Goal: Task Accomplishment & Management: Manage account settings

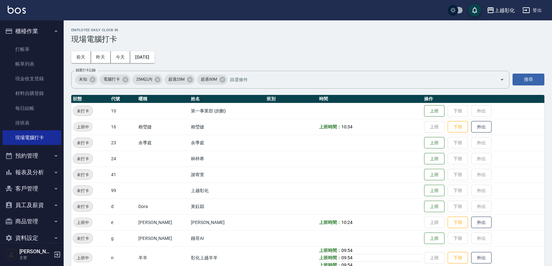
scroll to position [74, 0]
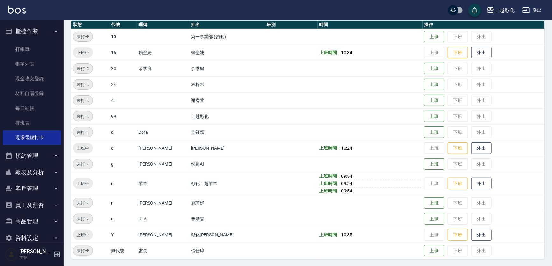
click at [34, 190] on button "客戶管理" at bounding box center [32, 188] width 59 height 17
click at [31, 199] on link "客戶列表" at bounding box center [32, 206] width 59 height 15
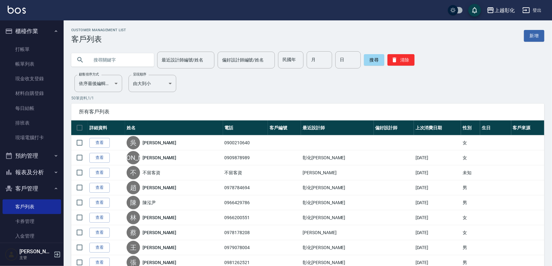
click at [107, 61] on input "text" at bounding box center [119, 59] width 60 height 17
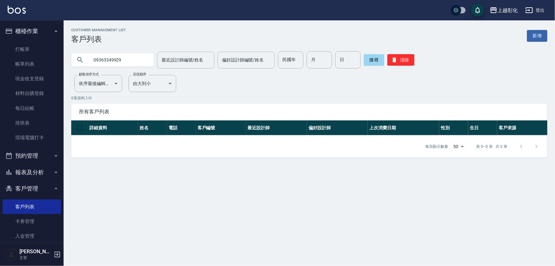
click at [109, 61] on input "09363349929" at bounding box center [119, 59] width 60 height 17
type input "0936349929"
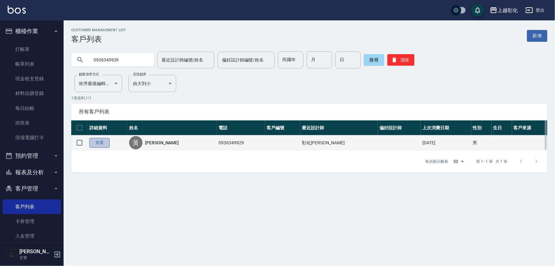
click at [106, 141] on link "查看" at bounding box center [99, 143] width 20 height 10
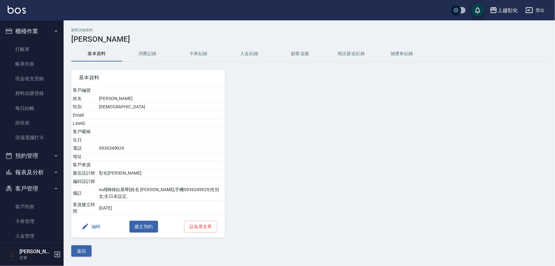
click at [258, 55] on button "入金紀錄" at bounding box center [249, 53] width 51 height 15
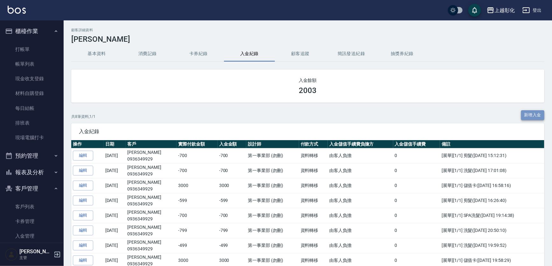
click at [538, 112] on button "新增入金" at bounding box center [533, 115] width 24 height 10
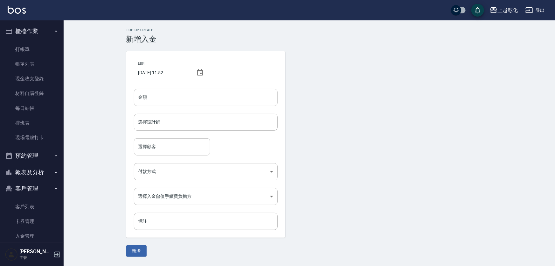
click at [162, 98] on input "金額" at bounding box center [206, 97] width 144 height 17
type input "-6"
type input "-319"
click at [156, 127] on input "選擇設計師" at bounding box center [206, 121] width 138 height 11
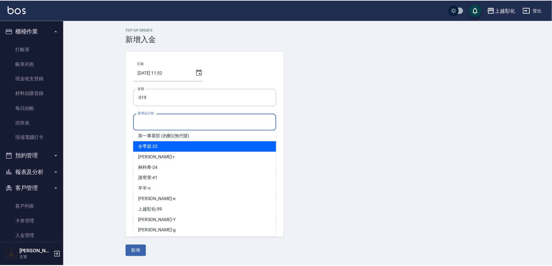
scroll to position [35, 0]
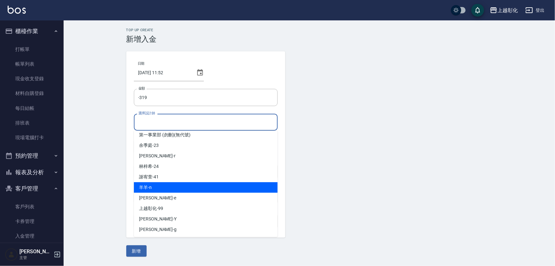
click at [165, 182] on div "羊羊 -n" at bounding box center [206, 187] width 144 height 10
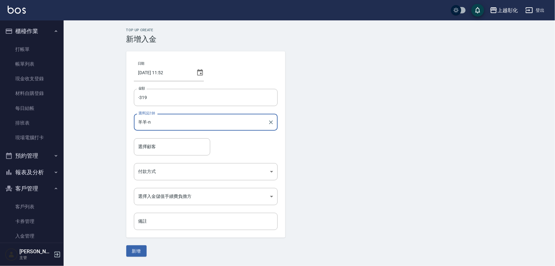
type input "羊羊-n"
click at [158, 142] on input "選擇顧客" at bounding box center [172, 146] width 71 height 11
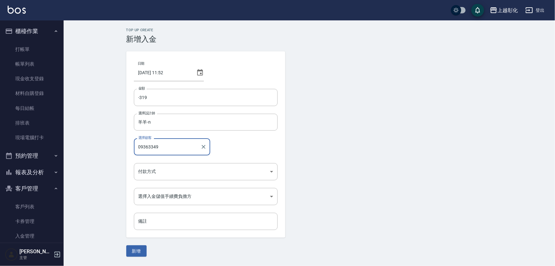
click at [152, 146] on input "09363349" at bounding box center [167, 146] width 61 height 11
click at [161, 146] on input "0936349" at bounding box center [167, 146] width 61 height 11
click at [158, 162] on span "黃祥豪 / 0936349929" at bounding box center [172, 162] width 76 height 10
type input "黃祥豪/0936349929"
click at [159, 169] on body "上越彰化 登出 櫃檯作業 打帳單 帳單列表 現金收支登錄 材料自購登錄 每日結帳 排班表 現場電腦打卡 預約管理 預約管理 單日預約紀錄 單週預約紀錄 報表及…" at bounding box center [277, 133] width 555 height 266
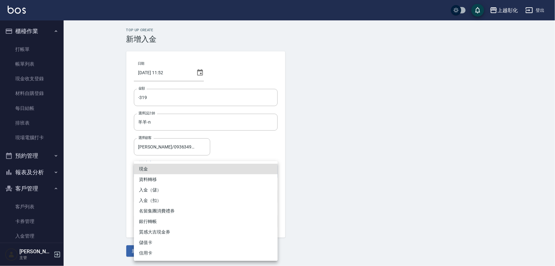
click at [155, 196] on li "入金（扣）" at bounding box center [206, 200] width 144 height 10
type input "入金（扣）"
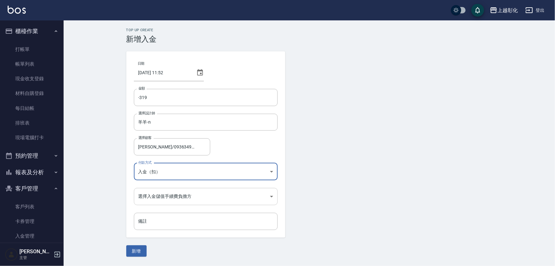
click at [160, 200] on body "上越彰化 登出 櫃檯作業 打帳單 帳單列表 現金收支登錄 材料自購登錄 每日結帳 排班表 現場電腦打卡 預約管理 預約管理 單日預約紀錄 單週預約紀錄 報表及…" at bounding box center [277, 133] width 555 height 266
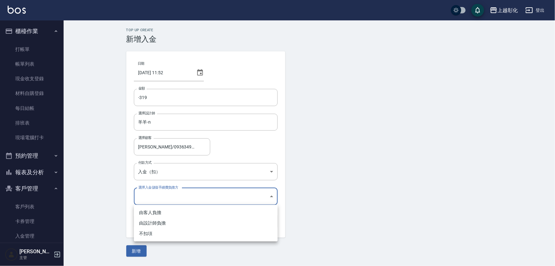
click at [152, 235] on li "不扣項" at bounding box center [206, 233] width 144 height 10
type input "WITHOUTHANDLINGFEE"
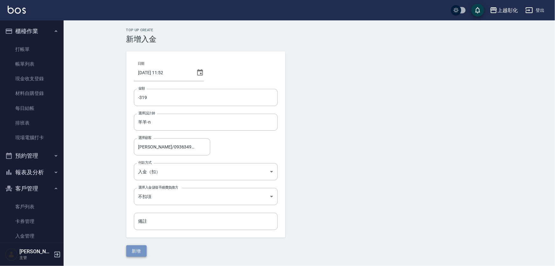
click at [139, 248] on button "新增" at bounding box center [136, 251] width 20 height 12
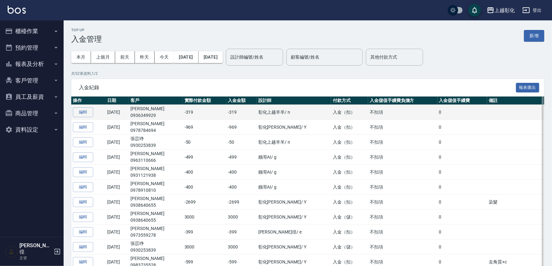
click at [123, 111] on td "[DATE]" at bounding box center [118, 112] width 24 height 15
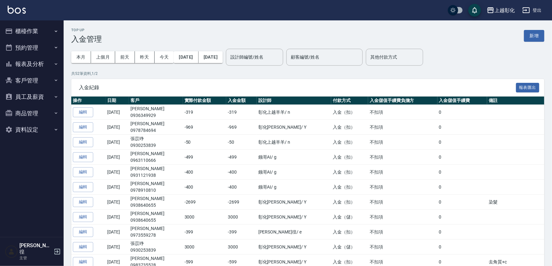
click at [32, 80] on button "客戶管理" at bounding box center [32, 80] width 59 height 17
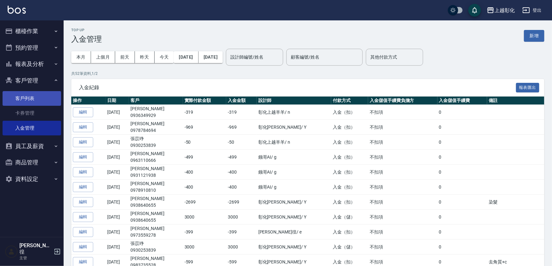
click at [36, 94] on link "客戶列表" at bounding box center [32, 98] width 59 height 15
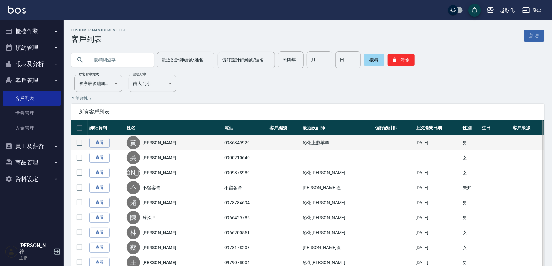
click at [140, 140] on div "黃" at bounding box center [133, 142] width 13 height 13
click at [105, 140] on link "查看" at bounding box center [99, 143] width 20 height 10
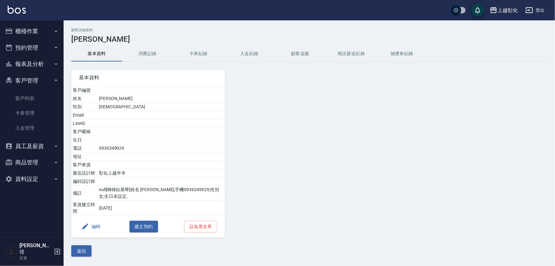
click at [251, 60] on button "入金紀錄" at bounding box center [249, 53] width 51 height 15
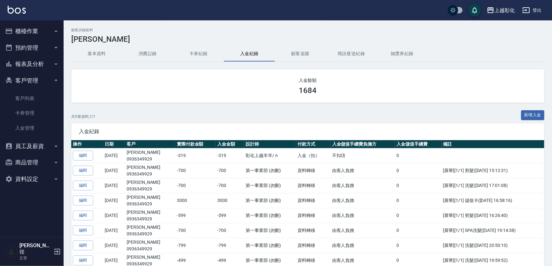
click at [34, 31] on button "櫃檯作業" at bounding box center [32, 31] width 59 height 17
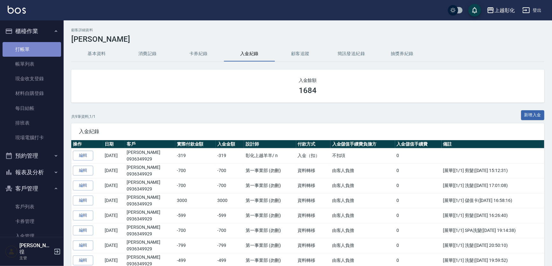
click at [38, 54] on link "打帳單" at bounding box center [32, 49] width 59 height 15
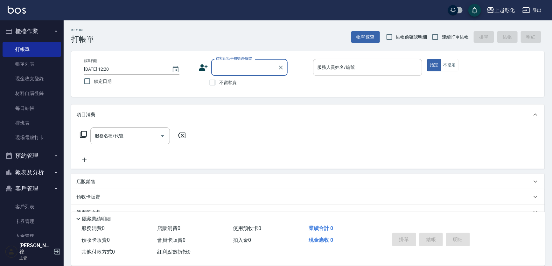
click at [203, 78] on div "不留客資" at bounding box center [243, 82] width 89 height 13
click at [227, 83] on span "不留客資" at bounding box center [228, 82] width 18 height 7
click at [219, 83] on input "不留客資" at bounding box center [212, 82] width 13 height 13
checkbox input "true"
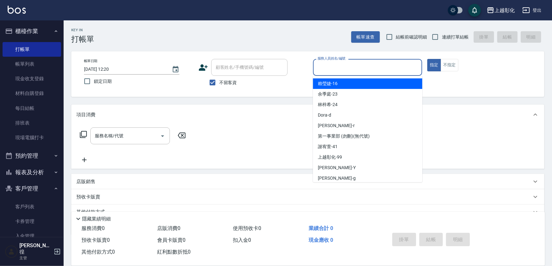
click at [333, 69] on input "服務人員姓名/編號" at bounding box center [368, 67] width 104 height 11
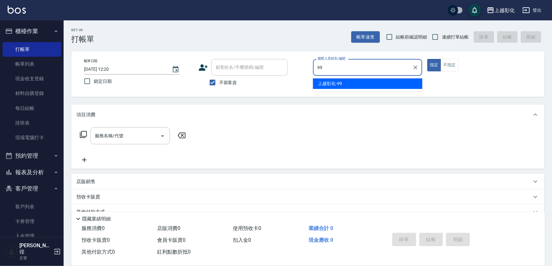
click at [337, 81] on span "上越彰化 -99" at bounding box center [330, 83] width 24 height 7
type input "上越彰化-99"
click at [130, 141] on input "服務名稱/代號" at bounding box center [125, 135] width 64 height 11
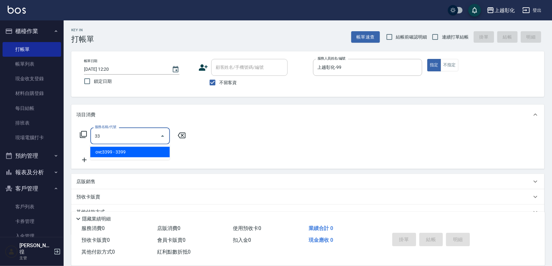
type input "3"
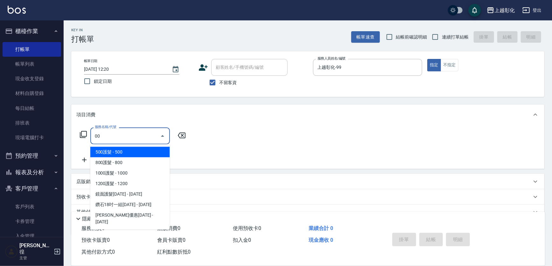
type input "0"
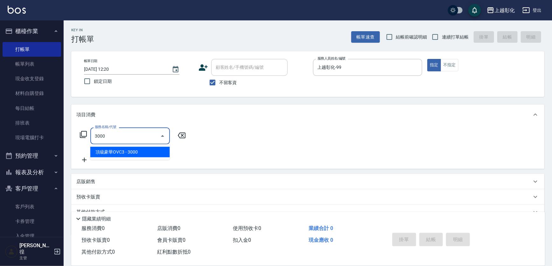
click at [129, 152] on span "頂級豪華OVC3 - 3000" at bounding box center [130, 152] width 80 height 10
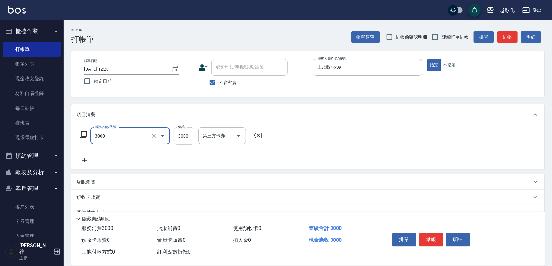
type input "頂級豪華OVC3(3000)"
click at [178, 139] on input "3000" at bounding box center [184, 135] width 21 height 17
click at [153, 136] on icon "Clear" at bounding box center [153, 136] width 6 height 6
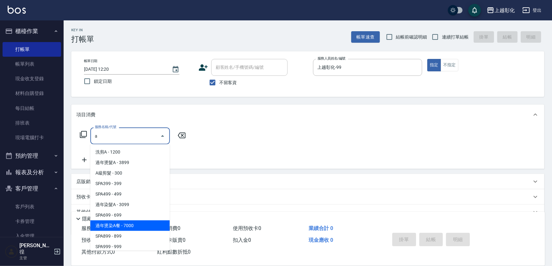
click at [123, 228] on span "過年燙染A餐 - 7000" at bounding box center [130, 225] width 80 height 10
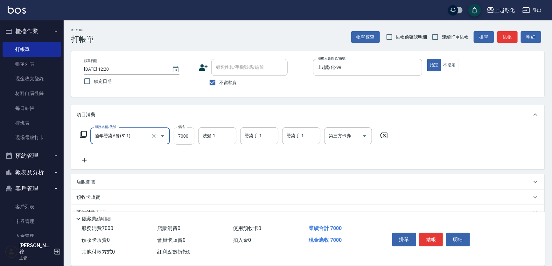
type input "過年燙染A餐(811)"
click at [183, 135] on input "7000" at bounding box center [184, 135] width 21 height 17
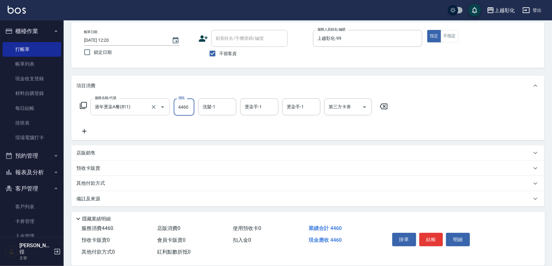
type input "4460"
click at [104, 196] on div "備註及來源" at bounding box center [303, 198] width 455 height 7
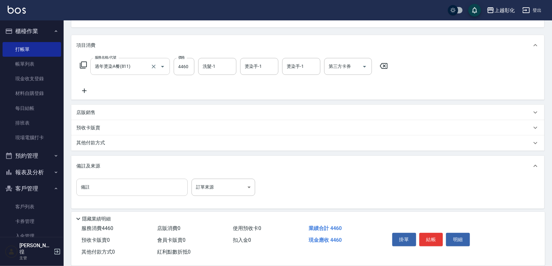
scroll to position [72, 0]
click at [109, 183] on input "備註" at bounding box center [131, 184] width 111 height 17
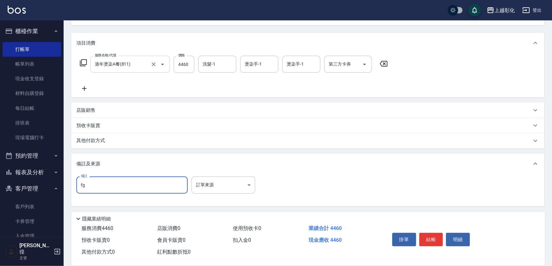
type input "f"
type input "[PERSON_NAME]"
type input "N髮片"
click at [436, 242] on button "結帳" at bounding box center [431, 239] width 24 height 13
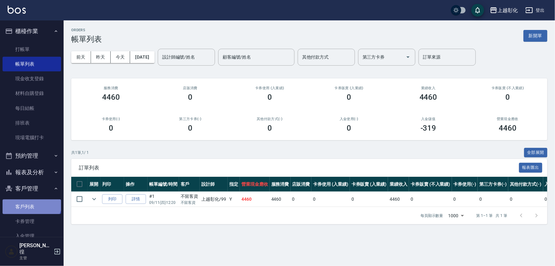
click at [31, 200] on link "客戶列表" at bounding box center [32, 206] width 59 height 15
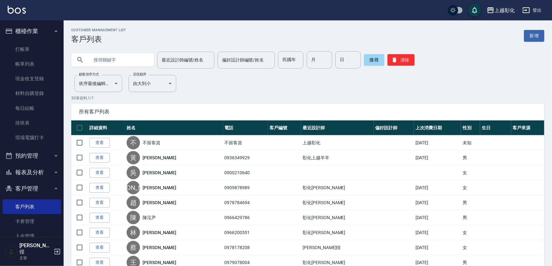
click at [118, 64] on input "text" at bounding box center [119, 59] width 60 height 17
type input "2"
type input "0922920410"
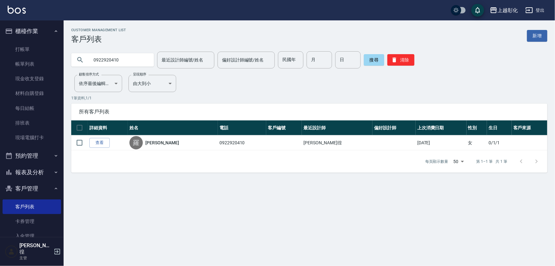
click at [126, 59] on input "0922920410" at bounding box center [119, 59] width 60 height 17
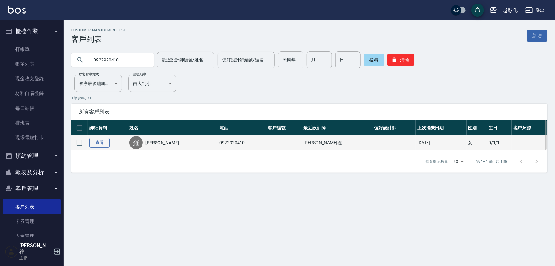
click at [91, 144] on link "查看" at bounding box center [99, 143] width 20 height 10
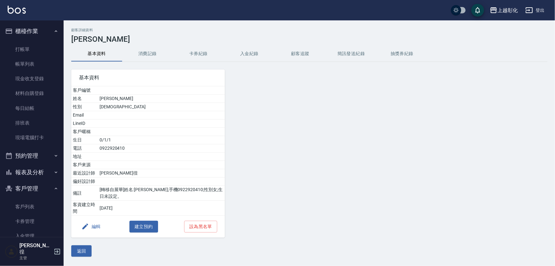
click at [143, 55] on button "消費記錄" at bounding box center [147, 53] width 51 height 15
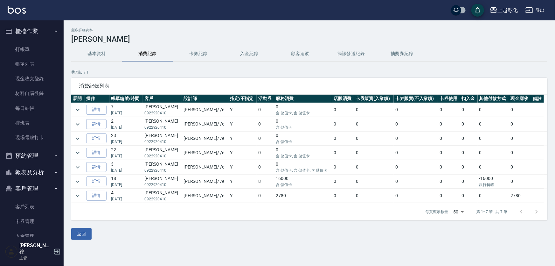
click at [242, 45] on div "顧客詳細資料 [PERSON_NAME] 基本資料 消費記錄 卡券紀錄 入金紀錄 顧客追蹤 簡訊發送紀錄 抽獎券紀錄 共 7 筆, 1 / 1 消費紀錄列表 …" at bounding box center [309, 134] width 491 height 212
click at [253, 58] on button "入金紀錄" at bounding box center [249, 53] width 51 height 15
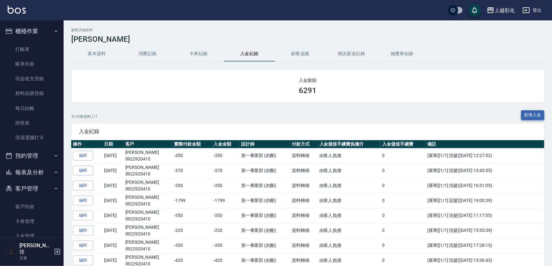
click at [538, 112] on button "新增入金" at bounding box center [533, 115] width 24 height 10
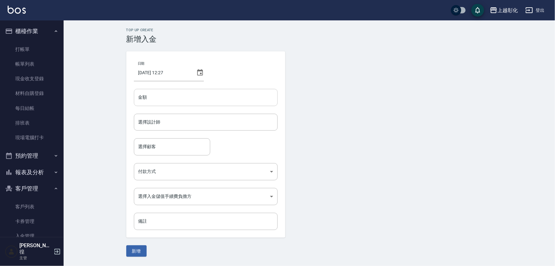
click at [171, 94] on input "金額" at bounding box center [206, 97] width 144 height 17
paste input "0922920410"
type input "0922920410"
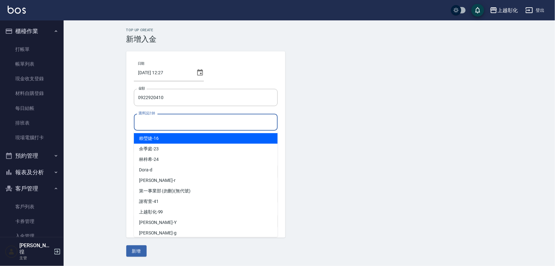
click at [163, 122] on input "選擇設計師" at bounding box center [206, 121] width 138 height 11
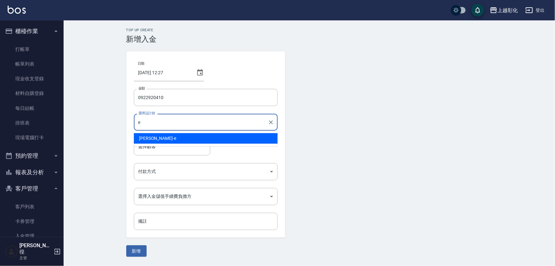
click at [164, 136] on div "[PERSON_NAME] -e" at bounding box center [206, 138] width 144 height 10
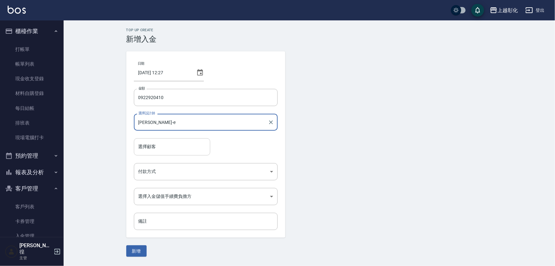
click at [167, 154] on div "選擇顧客" at bounding box center [172, 146] width 76 height 17
type input "[PERSON_NAME]-e"
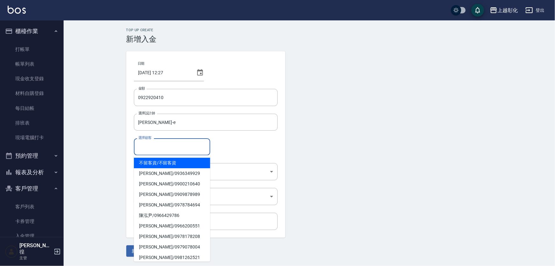
paste input "0922920410"
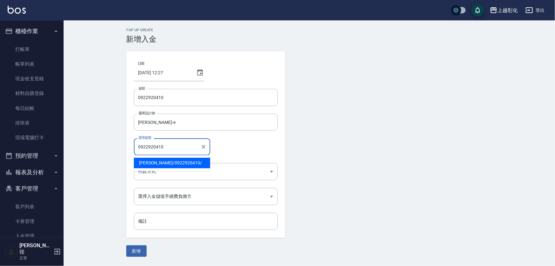
click at [169, 165] on span "[PERSON_NAME] / 0922920410 /" at bounding box center [172, 162] width 76 height 10
type input "[PERSON_NAME]/0922920410/"
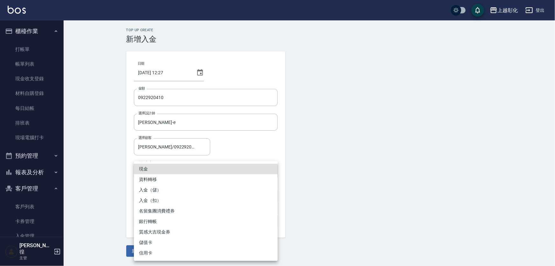
click at [167, 169] on body "上越彰化 登出 櫃檯作業 打帳單 帳單列表 現金收支登錄 材料自購登錄 每日結帳 排班表 現場電腦打卡 預約管理 預約管理 單日預約紀錄 單週預約紀錄 報表及…" at bounding box center [277, 133] width 555 height 266
click at [157, 197] on li "入金（扣）" at bounding box center [206, 200] width 144 height 10
type input "入金（扣）"
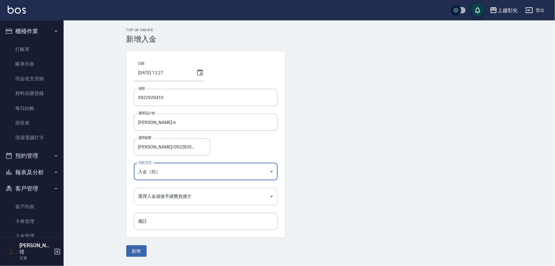
click at [149, 197] on body "上越彰化 登出 櫃檯作業 打帳單 帳單列表 現金收支登錄 材料自購登錄 每日結帳 排班表 現場電腦打卡 預約管理 預約管理 單日預約紀錄 單週預約紀錄 報表及…" at bounding box center [277, 133] width 555 height 266
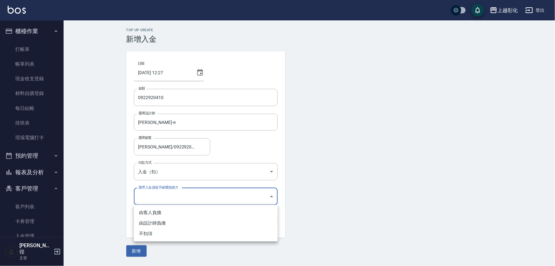
click at [146, 235] on li "不扣項" at bounding box center [206, 233] width 144 height 10
type input "WITHOUTHANDLINGFEE"
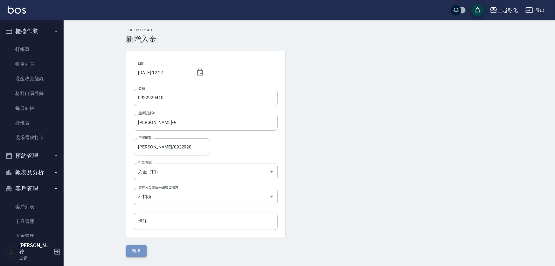
click at [138, 252] on button "新增" at bounding box center [136, 251] width 20 height 12
